Goal: Use online tool/utility

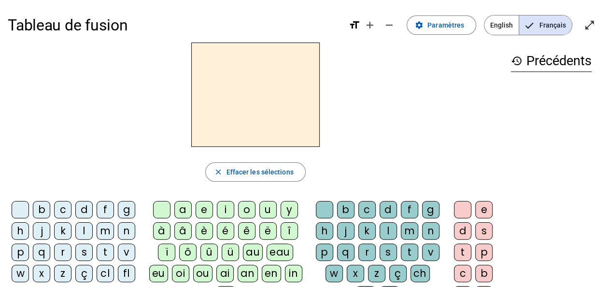
click at [84, 230] on div "l" at bounding box center [83, 230] width 17 height 17
click at [189, 210] on div "a" at bounding box center [182, 209] width 17 height 17
click at [366, 212] on div "c" at bounding box center [366, 209] width 17 height 17
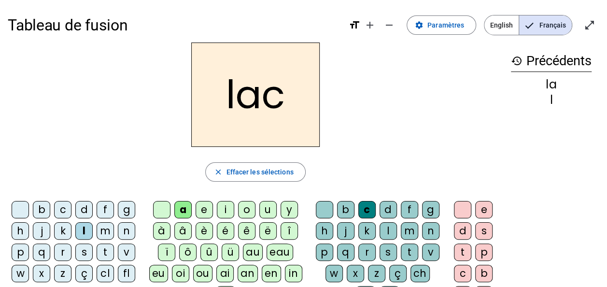
click at [109, 252] on div "t" at bounding box center [105, 251] width 17 height 17
click at [326, 209] on div at bounding box center [324, 209] width 17 height 17
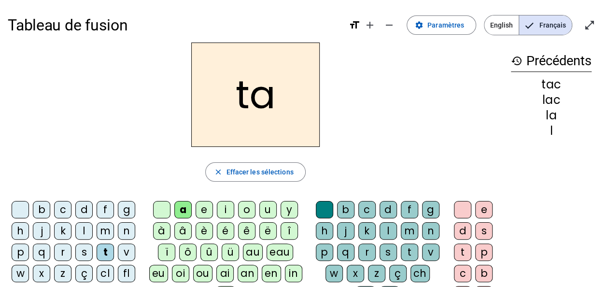
click at [206, 211] on div "e" at bounding box center [204, 209] width 17 height 17
click at [269, 210] on div "u" at bounding box center [267, 209] width 17 height 17
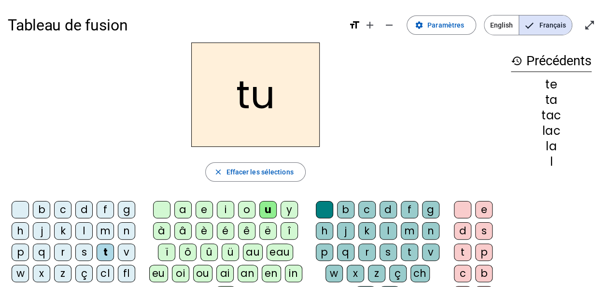
click at [88, 214] on div "d" at bounding box center [83, 209] width 17 height 17
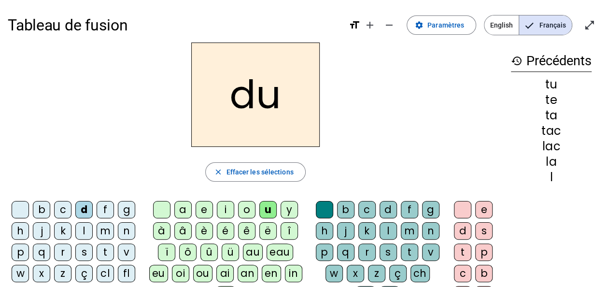
click at [370, 208] on div "c" at bounding box center [366, 209] width 17 height 17
